Goal: Task Accomplishment & Management: Use online tool/utility

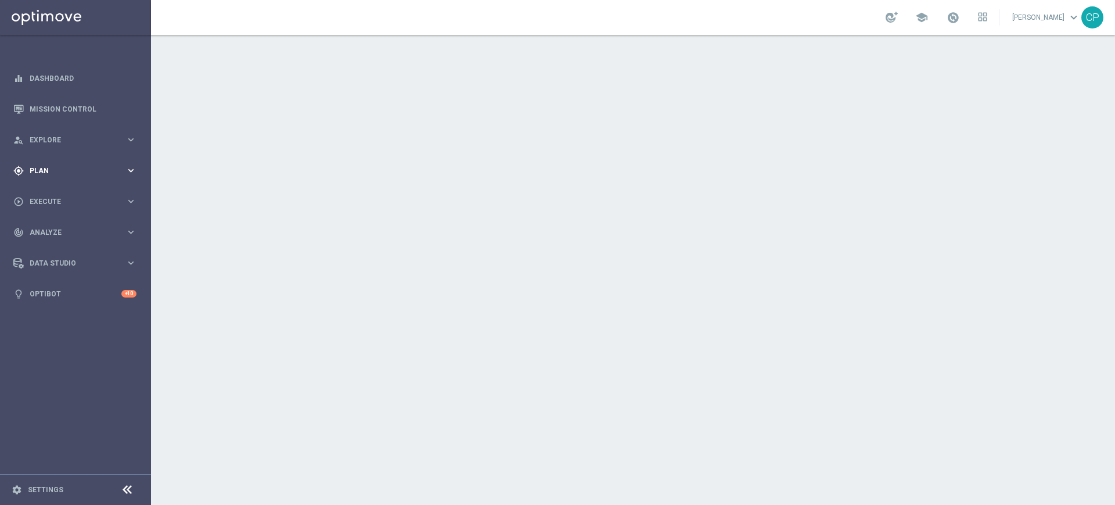
click at [71, 171] on span "Plan" at bounding box center [78, 170] width 96 height 7
click at [56, 287] on span "Execute" at bounding box center [78, 288] width 96 height 7
click at [67, 225] on link "Campaign Builder" at bounding box center [75, 225] width 91 height 9
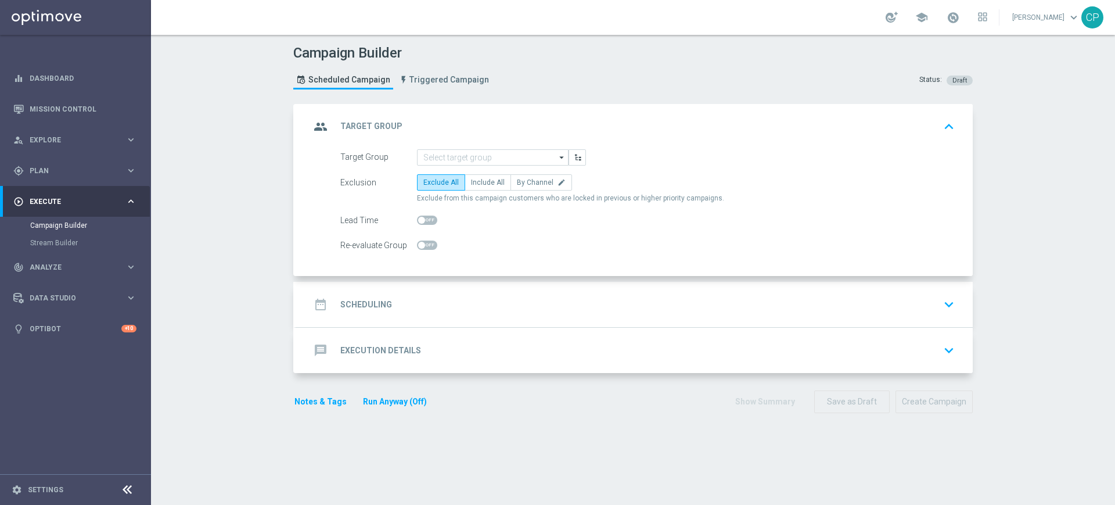
click at [420, 225] on div at bounding box center [427, 220] width 20 height 16
click at [428, 217] on span at bounding box center [427, 219] width 20 height 9
click at [428, 217] on input "checkbox" at bounding box center [427, 219] width 20 height 9
click at [417, 220] on span at bounding box center [427, 219] width 20 height 9
click at [417, 220] on input "checkbox" at bounding box center [427, 219] width 20 height 9
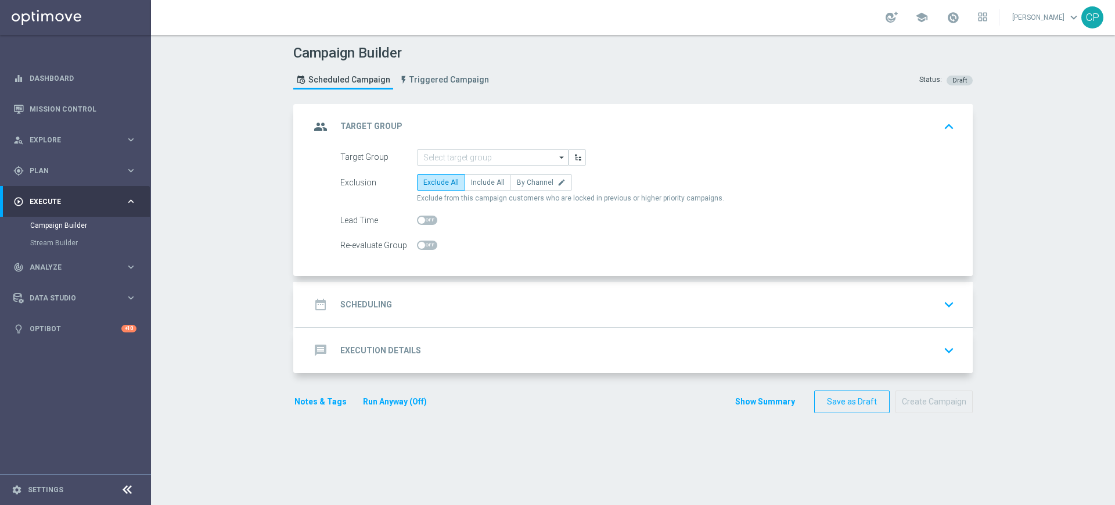
click at [419, 219] on span at bounding box center [427, 219] width 20 height 9
click at [419, 219] on input "checkbox" at bounding box center [427, 219] width 20 height 9
click at [417, 217] on span at bounding box center [427, 219] width 20 height 9
click at [417, 217] on input "checkbox" at bounding box center [427, 219] width 20 height 9
click at [425, 220] on span at bounding box center [427, 219] width 20 height 9
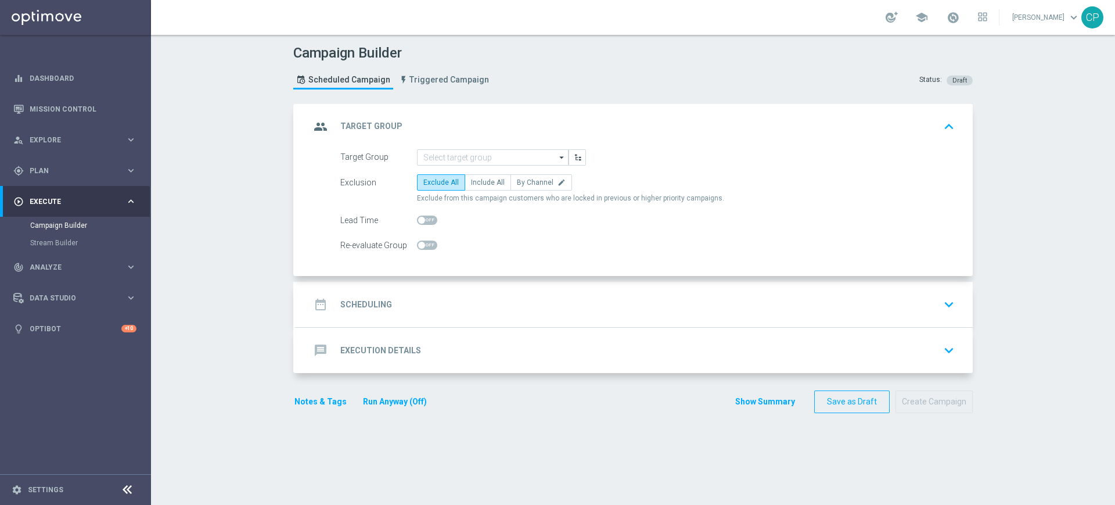
click at [425, 220] on input "checkbox" at bounding box center [427, 219] width 20 height 9
drag, startPoint x: 436, startPoint y: 217, endPoint x: 678, endPoint y: 222, distance: 242.2
click at [678, 222] on div "Close list of customers 1 day(s) before campaign execution." at bounding box center [565, 220] width 256 height 16
click at [675, 222] on div "day(s) before campaign execution." at bounding box center [627, 220] width 132 height 10
click at [418, 217] on span at bounding box center [427, 219] width 20 height 9
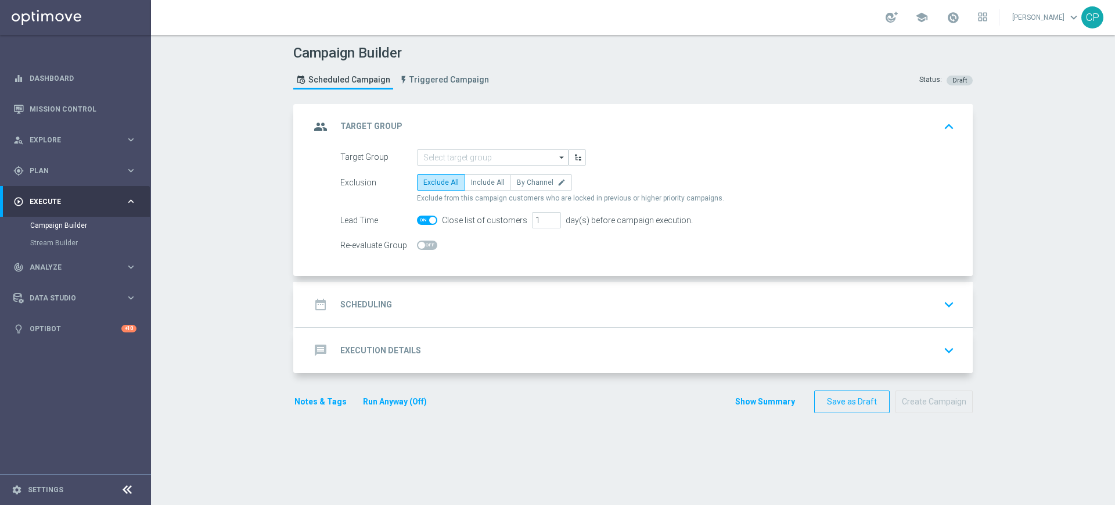
click at [418, 217] on input "checkbox" at bounding box center [427, 219] width 20 height 9
checkbox input "false"
